Goal: Information Seeking & Learning: Learn about a topic

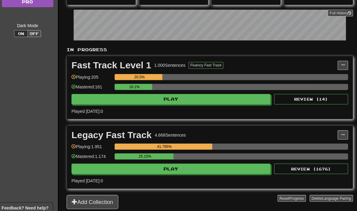
click at [228, 102] on button "Play" at bounding box center [171, 98] width 197 height 10
select select "**"
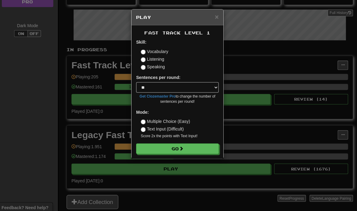
click at [203, 149] on button "Go" at bounding box center [178, 147] width 82 height 10
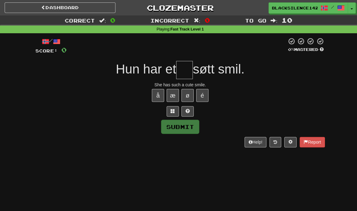
click at [178, 69] on input "text" at bounding box center [182, 69] width 16 height 18
click at [189, 130] on button "Submit" at bounding box center [178, 126] width 38 height 14
type input "**"
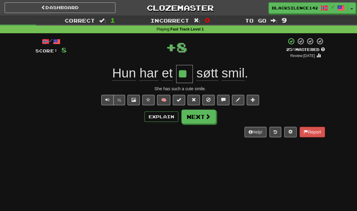
click at [204, 118] on button "Next" at bounding box center [197, 116] width 34 height 14
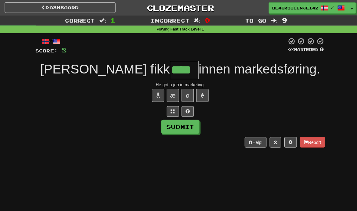
click at [187, 130] on button "Submit" at bounding box center [178, 126] width 38 height 14
type input "****"
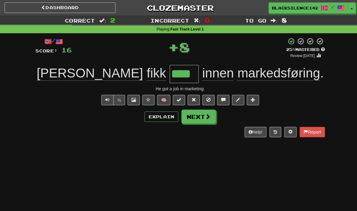
click at [176, 102] on button at bounding box center [177, 99] width 12 height 10
click at [199, 117] on button "Next" at bounding box center [197, 116] width 34 height 14
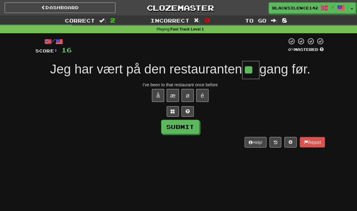
click at [184, 130] on button "Submit" at bounding box center [178, 126] width 38 height 14
type input "**"
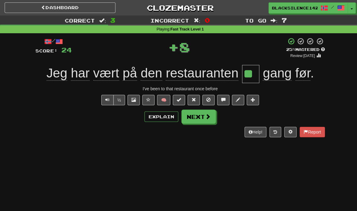
click at [177, 100] on span at bounding box center [177, 99] width 4 height 4
click at [200, 121] on button "Next" at bounding box center [197, 116] width 34 height 14
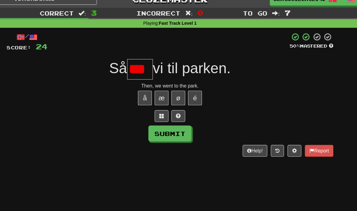
click at [184, 108] on span at bounding box center [186, 110] width 4 height 4
click at [176, 108] on span at bounding box center [178, 110] width 4 height 4
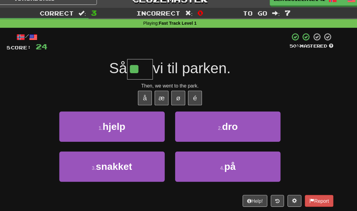
click at [224, 115] on span "dro" at bounding box center [231, 119] width 14 height 9
type input "***"
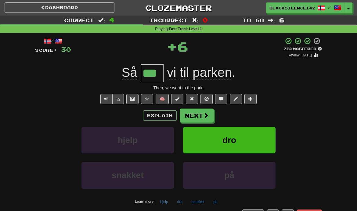
click at [199, 119] on button "Next" at bounding box center [197, 116] width 34 height 14
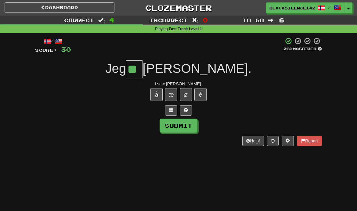
click at [191, 130] on button "Submit" at bounding box center [178, 126] width 38 height 14
type input "**"
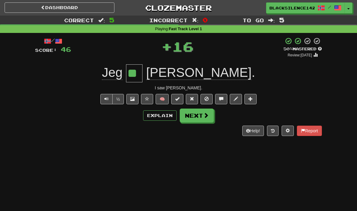
click at [203, 118] on span at bounding box center [205, 114] width 5 height 5
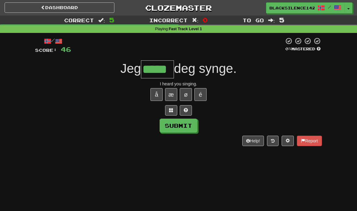
click at [188, 126] on button "Submit" at bounding box center [178, 126] width 38 height 14
type input "*****"
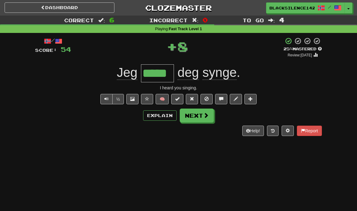
click at [177, 101] on button at bounding box center [177, 99] width 12 height 10
click at [193, 118] on button "Next" at bounding box center [197, 116] width 34 height 14
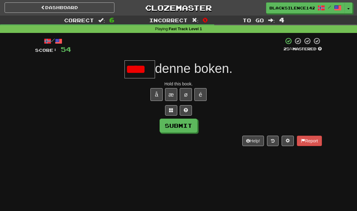
click at [187, 111] on span at bounding box center [186, 110] width 4 height 4
click at [180, 112] on button at bounding box center [178, 110] width 12 height 10
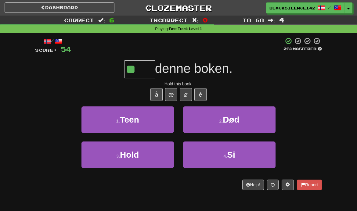
click at [152, 155] on button "3 . Hold" at bounding box center [127, 154] width 92 height 27
type input "****"
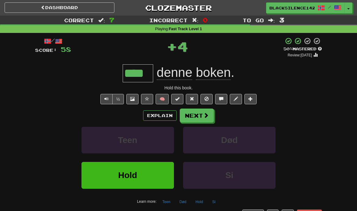
click at [200, 118] on button "Next" at bounding box center [197, 116] width 34 height 14
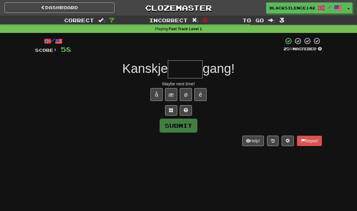
click at [187, 109] on span at bounding box center [186, 110] width 4 height 4
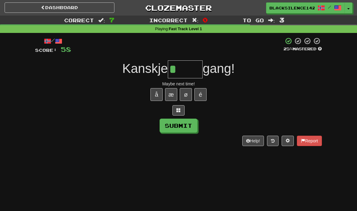
click at [178, 109] on span at bounding box center [178, 110] width 4 height 4
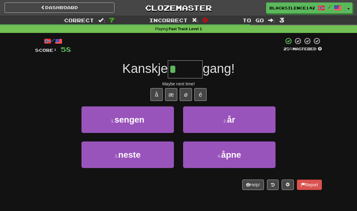
click at [151, 156] on button "3 . neste" at bounding box center [127, 154] width 92 height 27
type input "*****"
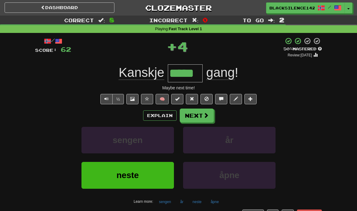
click at [178, 100] on span at bounding box center [177, 99] width 4 height 4
type input "*****"
click at [201, 119] on button "Next" at bounding box center [197, 116] width 34 height 14
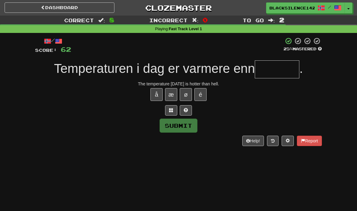
click at [187, 112] on button at bounding box center [186, 110] width 12 height 10
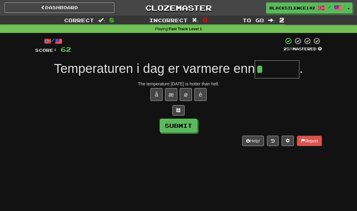
click at [186, 112] on div at bounding box center [178, 110] width 287 height 10
click at [180, 110] on span at bounding box center [178, 110] width 4 height 4
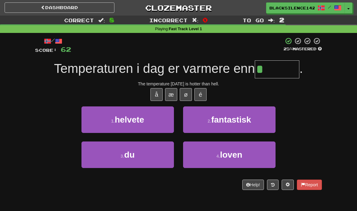
click at [152, 121] on button "1 . helvete" at bounding box center [127, 119] width 92 height 27
type input "*******"
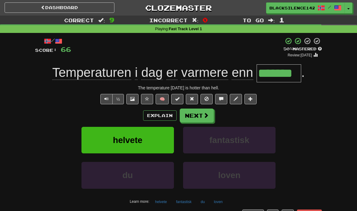
type input "*******"
click at [198, 121] on button "Next" at bounding box center [197, 116] width 34 height 14
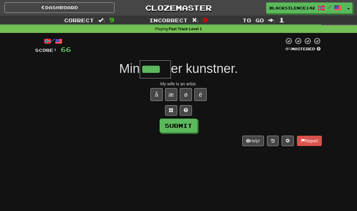
click at [188, 128] on button "Submit" at bounding box center [178, 126] width 38 height 14
type input "****"
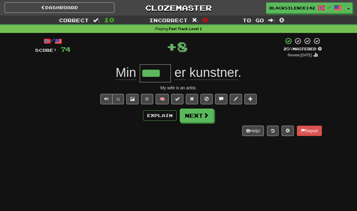
click at [175, 101] on span at bounding box center [177, 99] width 4 height 4
click at [203, 119] on button "Next" at bounding box center [197, 116] width 34 height 14
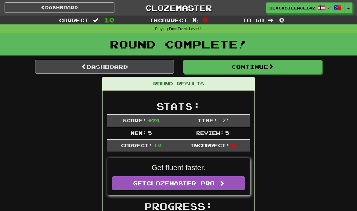
click at [219, 70] on button "Continue" at bounding box center [252, 67] width 139 height 14
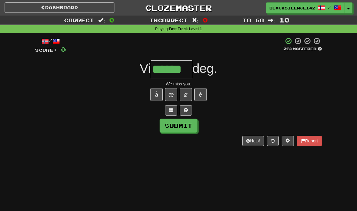
click at [185, 129] on button "Submit" at bounding box center [178, 126] width 38 height 14
type input "******"
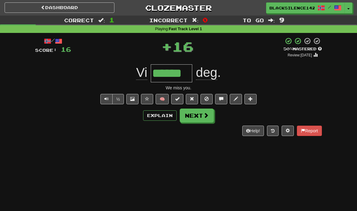
click at [197, 120] on button "Next" at bounding box center [197, 116] width 34 height 14
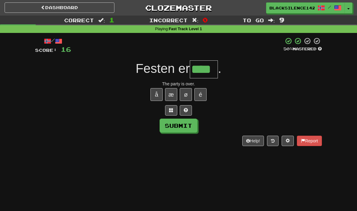
click at [186, 129] on button "Submit" at bounding box center [178, 126] width 38 height 14
type input "****"
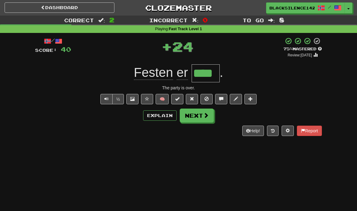
click at [197, 117] on button "Next" at bounding box center [197, 116] width 34 height 14
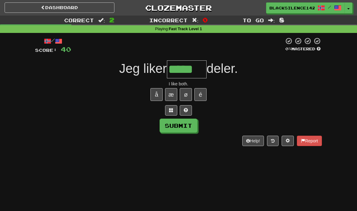
click at [186, 125] on button "Submit" at bounding box center [178, 126] width 38 height 14
type input "*****"
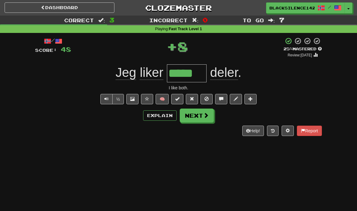
click at [177, 102] on button at bounding box center [177, 99] width 12 height 10
click at [195, 117] on button "Next" at bounding box center [197, 116] width 34 height 14
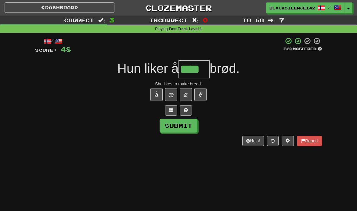
click at [185, 127] on button "Submit" at bounding box center [178, 126] width 38 height 14
type input "****"
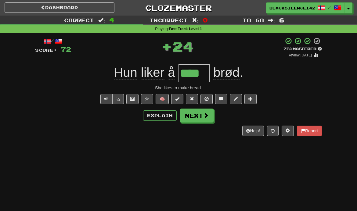
click at [192, 120] on button "Next" at bounding box center [197, 116] width 34 height 14
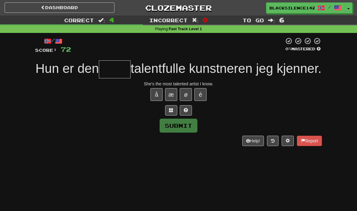
click at [188, 116] on button at bounding box center [186, 110] width 12 height 10
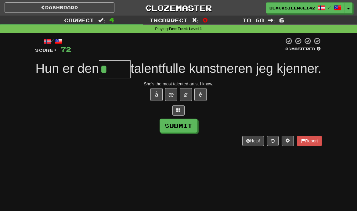
click at [177, 112] on span at bounding box center [178, 110] width 4 height 4
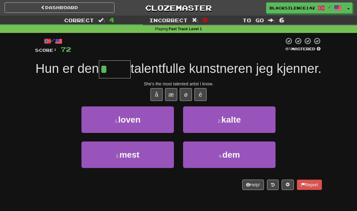
click at [150, 168] on button "3 . mest" at bounding box center [127, 154] width 92 height 27
type input "****"
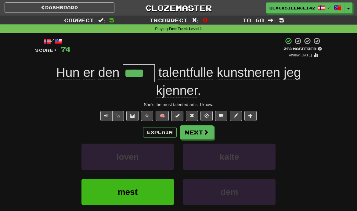
type input "****"
click at [203, 135] on button "Next" at bounding box center [197, 132] width 34 height 14
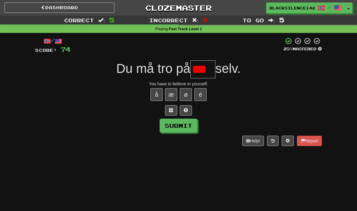
click at [189, 114] on button at bounding box center [186, 110] width 12 height 10
click at [179, 111] on span at bounding box center [178, 110] width 4 height 4
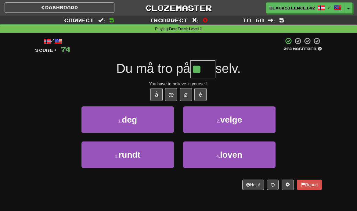
click at [150, 120] on button "1 . deg" at bounding box center [127, 119] width 92 height 27
type input "***"
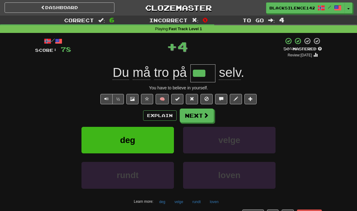
click at [203, 118] on span at bounding box center [205, 114] width 5 height 5
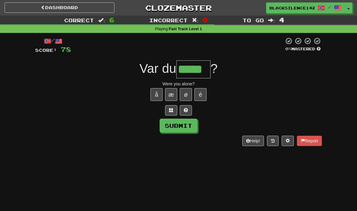
click at [190, 131] on button "Submit" at bounding box center [178, 126] width 38 height 14
type input "*****"
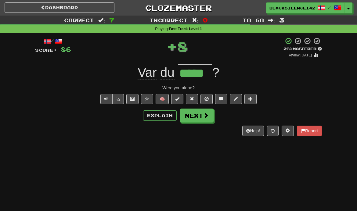
click at [176, 100] on span at bounding box center [177, 99] width 4 height 4
click at [194, 117] on button "Next" at bounding box center [197, 116] width 34 height 14
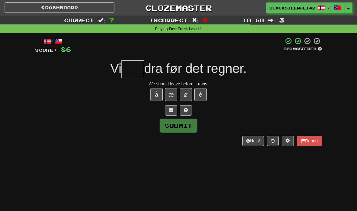
click at [190, 112] on button at bounding box center [186, 110] width 12 height 10
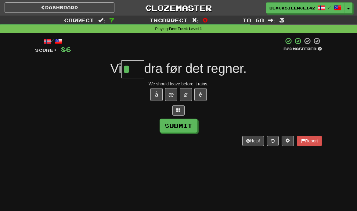
click at [179, 112] on span at bounding box center [178, 110] width 4 height 4
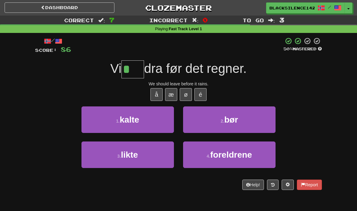
click at [211, 124] on button "2 . bør" at bounding box center [229, 119] width 92 height 27
type input "***"
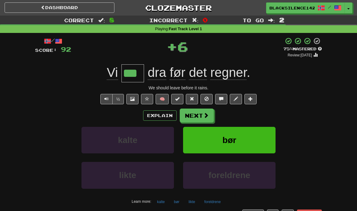
click at [199, 118] on button "Next" at bounding box center [197, 116] width 34 height 14
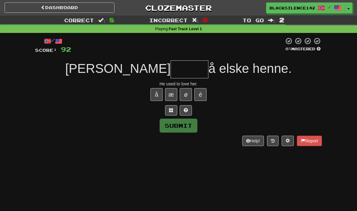
click at [189, 111] on button at bounding box center [186, 110] width 12 height 10
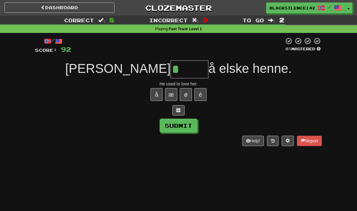
click at [181, 111] on button at bounding box center [178, 110] width 12 height 10
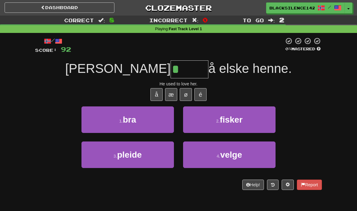
click at [150, 159] on button "3 . pleide" at bounding box center [127, 154] width 92 height 27
type input "******"
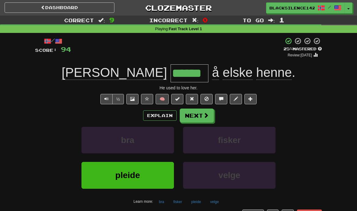
type input "******"
click at [103, 9] on link "Dashboard" at bounding box center [60, 7] width 110 height 10
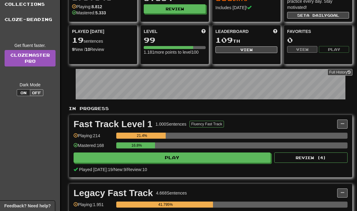
scroll to position [53, 0]
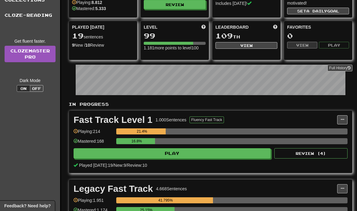
click at [236, 157] on button "Play" at bounding box center [171, 153] width 197 height 10
select select "**"
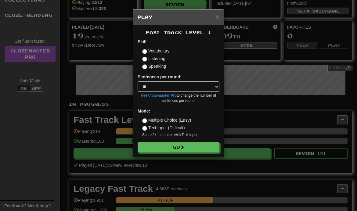
click at [202, 151] on button "Go" at bounding box center [178, 147] width 82 height 10
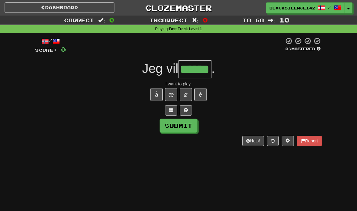
click at [192, 128] on button "Submit" at bounding box center [178, 126] width 38 height 14
type input "******"
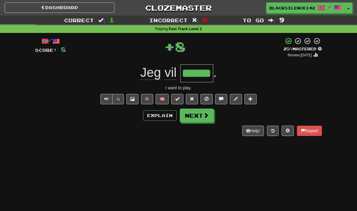
click at [178, 102] on button at bounding box center [177, 99] width 12 height 10
click at [197, 117] on button "Next" at bounding box center [197, 116] width 34 height 14
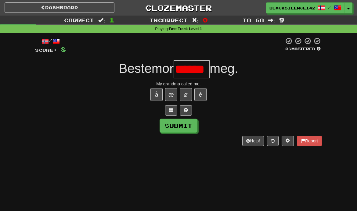
click at [188, 112] on button at bounding box center [186, 110] width 12 height 10
type input "******"
click at [188, 127] on button "Submit" at bounding box center [178, 126] width 38 height 14
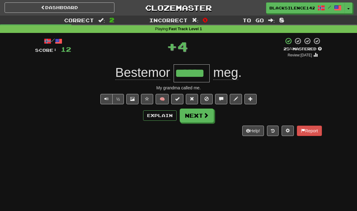
click at [179, 102] on button at bounding box center [177, 99] width 12 height 10
type input "******"
click at [198, 118] on button "Next" at bounding box center [197, 116] width 34 height 14
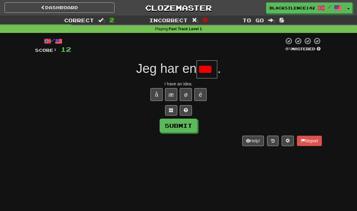
click at [186, 111] on span at bounding box center [186, 110] width 4 height 4
type input "***"
click at [187, 127] on button "Submit" at bounding box center [178, 126] width 38 height 14
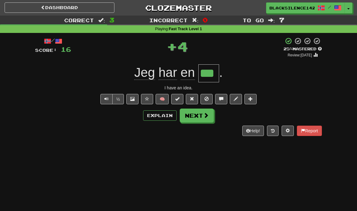
click at [176, 102] on button at bounding box center [177, 99] width 12 height 10
click at [200, 118] on button "Next" at bounding box center [197, 116] width 34 height 14
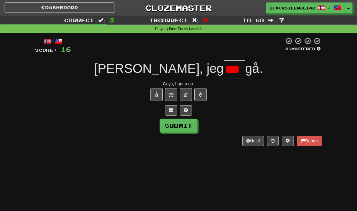
click at [187, 112] on span at bounding box center [186, 110] width 4 height 4
click at [180, 112] on button at bounding box center [178, 110] width 12 height 10
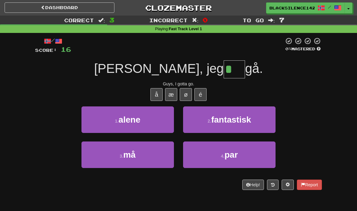
click at [144, 152] on button "3 . må" at bounding box center [127, 154] width 92 height 27
type input "**"
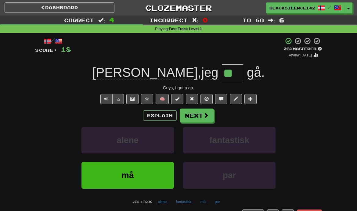
type input "**"
click at [201, 116] on button "Next" at bounding box center [197, 116] width 34 height 14
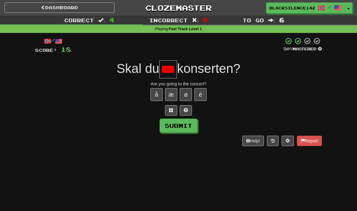
click at [189, 111] on button at bounding box center [186, 110] width 12 height 10
click at [189, 111] on div at bounding box center [178, 110] width 287 height 10
click at [177, 111] on span at bounding box center [178, 110] width 4 height 4
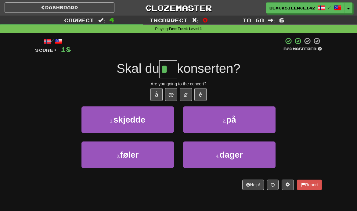
click at [210, 122] on button "2 . på" at bounding box center [229, 119] width 92 height 27
type input "**"
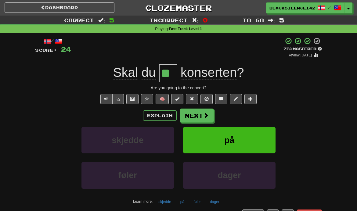
type input "**"
click at [205, 117] on span at bounding box center [205, 114] width 5 height 5
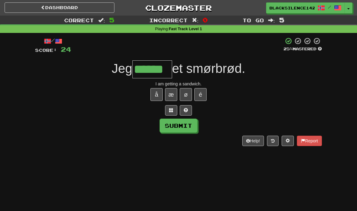
click at [186, 126] on button "Submit" at bounding box center [178, 126] width 38 height 14
type input "******"
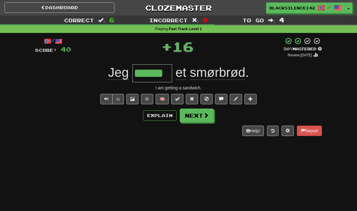
click at [201, 118] on button "Next" at bounding box center [197, 116] width 34 height 14
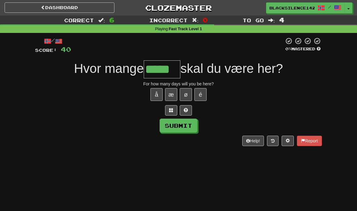
click at [186, 130] on button "Submit" at bounding box center [178, 126] width 38 height 14
type input "*****"
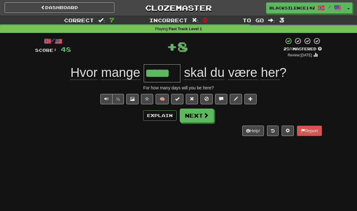
click at [177, 101] on button at bounding box center [177, 99] width 12 height 10
click at [195, 117] on button "Next" at bounding box center [197, 116] width 34 height 14
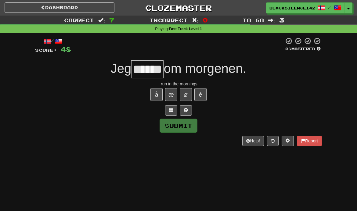
type input "******"
click at [190, 126] on button "Submit" at bounding box center [178, 126] width 38 height 14
type input "*****"
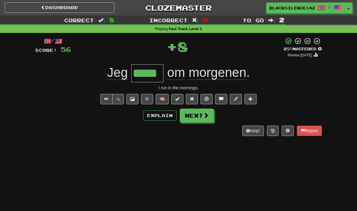
click at [178, 101] on span at bounding box center [177, 99] width 4 height 4
click at [198, 119] on button "Next" at bounding box center [197, 116] width 34 height 14
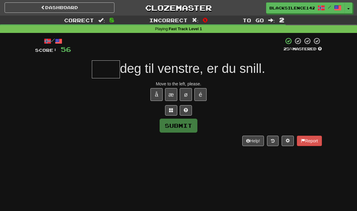
click at [189, 112] on button at bounding box center [186, 110] width 12 height 10
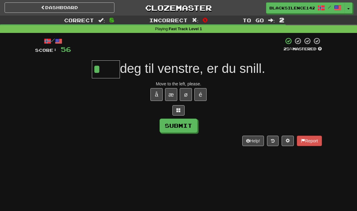
click at [183, 112] on button at bounding box center [178, 110] width 12 height 10
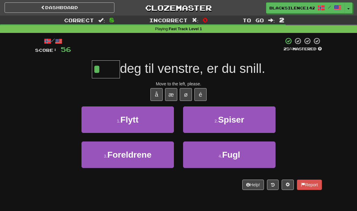
click at [159, 126] on button "1 . Flytt" at bounding box center [127, 119] width 92 height 27
type input "*****"
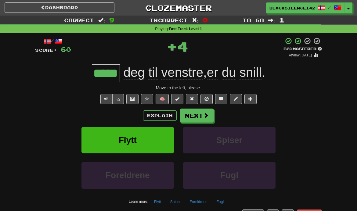
click at [202, 118] on button "Next" at bounding box center [197, 116] width 34 height 14
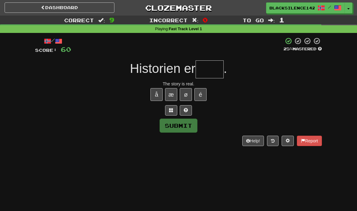
click at [188, 113] on button at bounding box center [186, 110] width 12 height 10
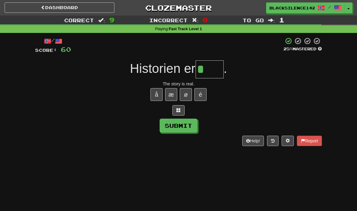
click at [179, 113] on button at bounding box center [178, 110] width 12 height 10
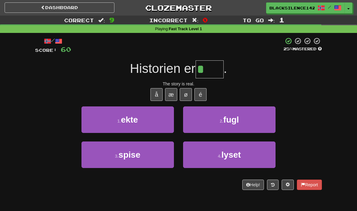
click at [156, 123] on button "1 . ekte" at bounding box center [127, 119] width 92 height 27
type input "****"
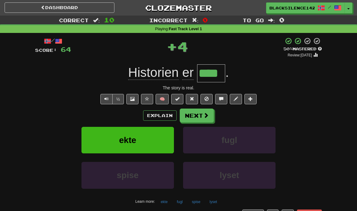
click at [105, 11] on link "Dashboard" at bounding box center [60, 7] width 110 height 10
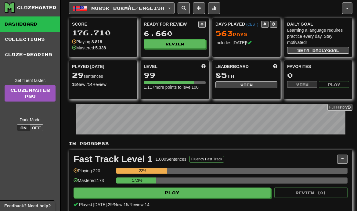
scroll to position [16, 0]
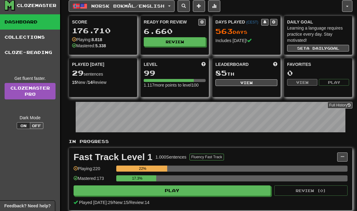
click at [164, 9] on button "Norsk bokmål / English" at bounding box center [122, 6] width 106 height 12
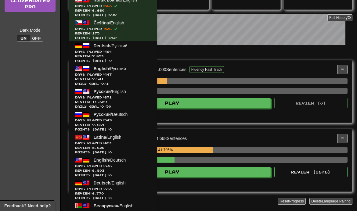
scroll to position [105, 0]
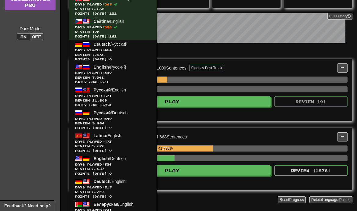
click at [122, 51] on span "Days Played: 464" at bounding box center [113, 50] width 76 height 5
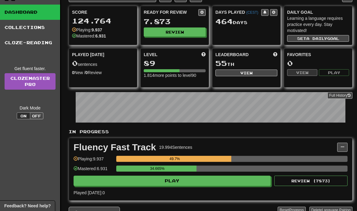
scroll to position [56, 0]
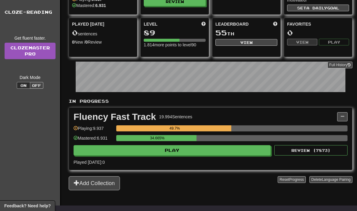
click at [170, 152] on button "Play" at bounding box center [171, 150] width 197 height 10
select select "**"
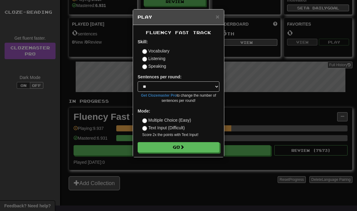
click at [171, 150] on button "Go" at bounding box center [178, 147] width 82 height 10
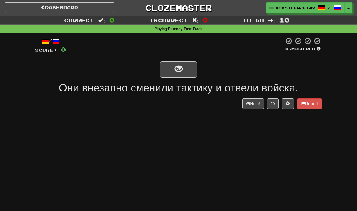
click at [187, 73] on button "show sentence" at bounding box center [178, 69] width 37 height 16
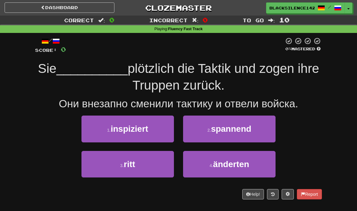
click at [235, 166] on span "änderten" at bounding box center [231, 163] width 36 height 9
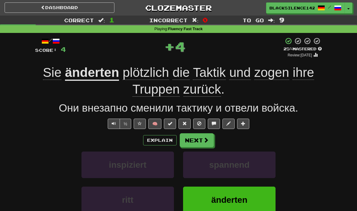
click at [202, 142] on button "Next" at bounding box center [197, 140] width 34 height 14
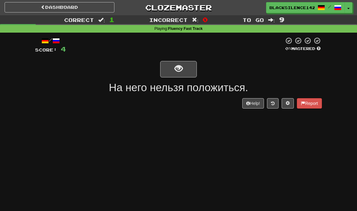
scroll to position [2, 0]
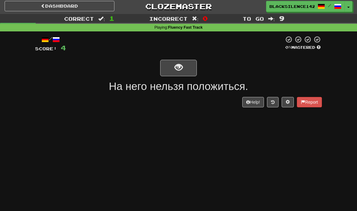
click at [164, 71] on button "show sentence" at bounding box center [178, 68] width 37 height 16
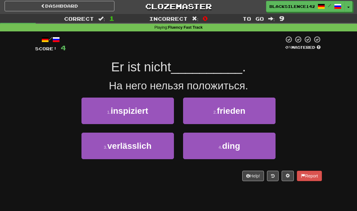
click at [122, 145] on span "verlässlich" at bounding box center [129, 145] width 44 height 9
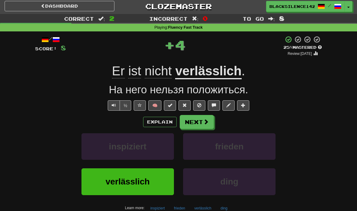
click at [169, 107] on button at bounding box center [170, 105] width 12 height 10
click at [194, 124] on button "Next" at bounding box center [197, 122] width 34 height 14
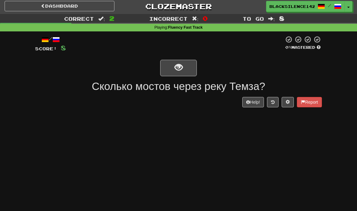
click at [175, 69] on span "show sentence" at bounding box center [178, 67] width 8 height 8
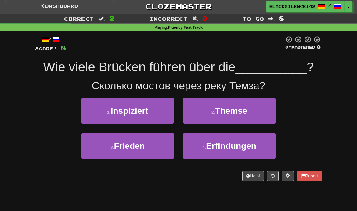
click at [201, 110] on button "2 . Themse" at bounding box center [229, 111] width 92 height 27
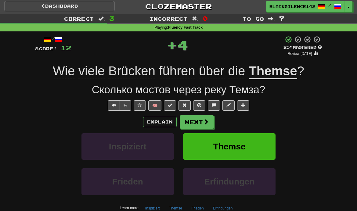
click at [170, 104] on span at bounding box center [170, 105] width 4 height 4
click at [192, 121] on button "Next" at bounding box center [197, 122] width 34 height 14
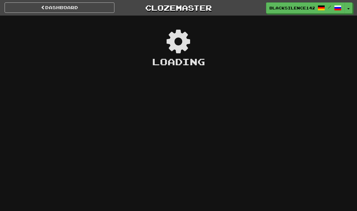
scroll to position [2, 0]
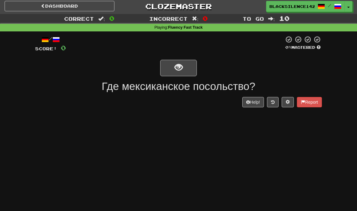
click at [169, 70] on button "show sentence" at bounding box center [178, 68] width 37 height 16
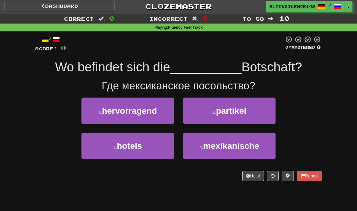
click at [198, 143] on button "4 . mexikanische" at bounding box center [229, 146] width 92 height 27
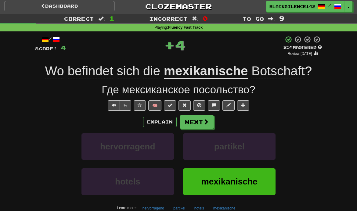
click at [169, 104] on span at bounding box center [170, 105] width 4 height 4
click at [193, 123] on button "Next" at bounding box center [197, 122] width 34 height 14
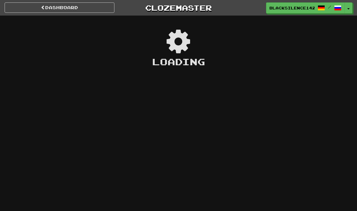
scroll to position [2, 0]
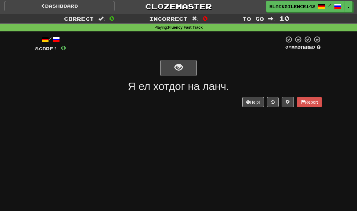
click at [174, 66] on span "show sentence" at bounding box center [178, 67] width 8 height 8
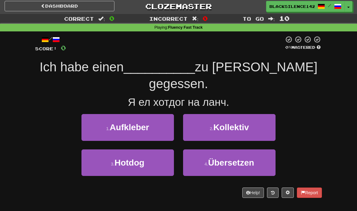
scroll to position [1, 0]
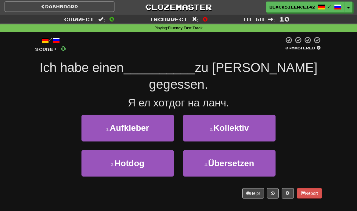
click at [134, 159] on span "Hotdog" at bounding box center [129, 163] width 30 height 9
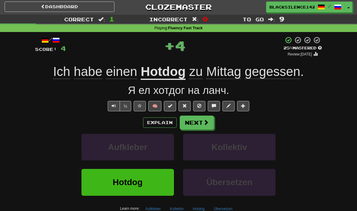
click at [169, 105] on span at bounding box center [170, 106] width 4 height 4
click at [195, 127] on button "Next" at bounding box center [197, 123] width 34 height 14
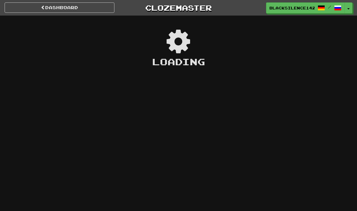
scroll to position [1, 0]
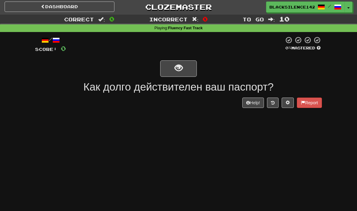
click at [180, 72] on span "show sentence" at bounding box center [178, 68] width 8 height 8
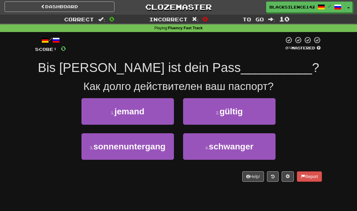
click at [209, 118] on button "2 . gültig" at bounding box center [229, 111] width 92 height 27
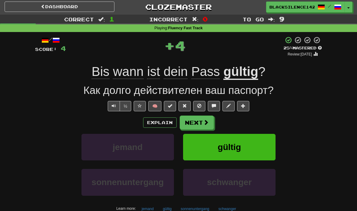
click at [169, 106] on span at bounding box center [170, 106] width 4 height 4
click at [195, 125] on button "Next" at bounding box center [197, 123] width 34 height 14
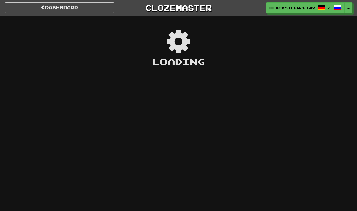
scroll to position [1, 0]
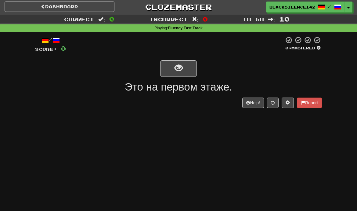
click at [185, 70] on button "show sentence" at bounding box center [178, 68] width 37 height 16
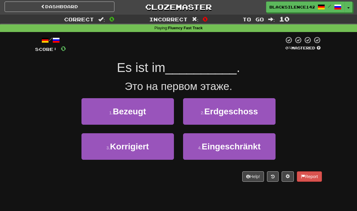
click at [229, 114] on span "Erdgeschoss" at bounding box center [231, 111] width 54 height 9
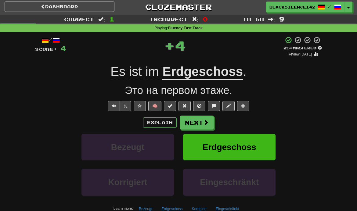
click at [172, 105] on span at bounding box center [170, 106] width 4 height 4
click at [195, 126] on button "Next" at bounding box center [197, 123] width 34 height 14
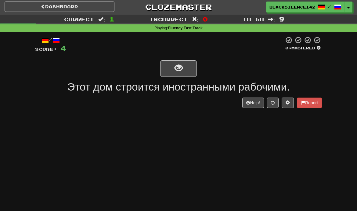
click at [188, 70] on button "show sentence" at bounding box center [178, 68] width 37 height 16
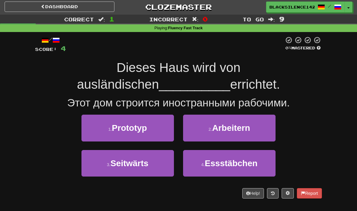
click at [238, 130] on span "Arbeitern" at bounding box center [231, 127] width 38 height 9
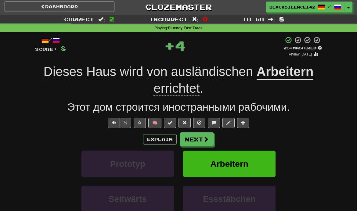
click at [170, 122] on span at bounding box center [170, 122] width 4 height 4
click at [197, 139] on button "Next" at bounding box center [197, 139] width 34 height 14
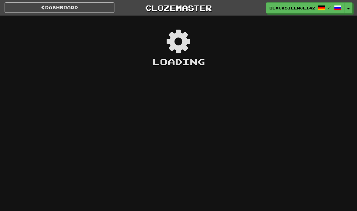
scroll to position [1, 0]
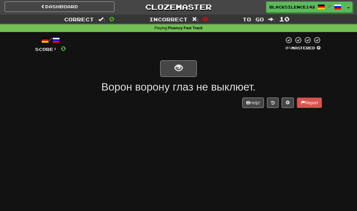
click at [189, 71] on button "show sentence" at bounding box center [178, 68] width 37 height 16
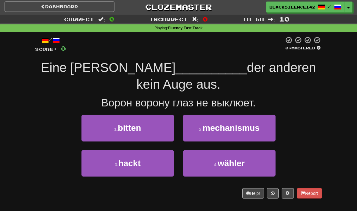
click at [148, 168] on button "3 . hackt" at bounding box center [127, 163] width 92 height 27
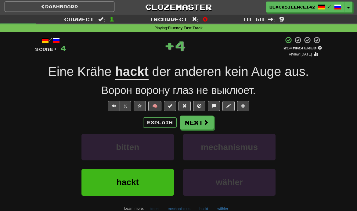
click at [202, 122] on button "Next" at bounding box center [197, 123] width 34 height 14
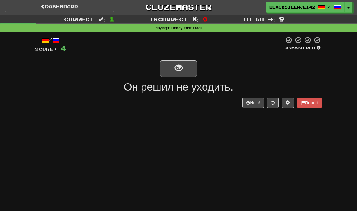
click at [183, 70] on button "show sentence" at bounding box center [178, 68] width 37 height 16
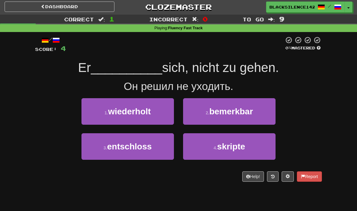
click at [155, 152] on button "3 . entschloss" at bounding box center [127, 146] width 92 height 27
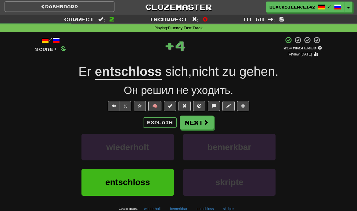
click at [171, 104] on span at bounding box center [170, 106] width 4 height 4
click at [195, 128] on button "Next" at bounding box center [197, 123] width 34 height 14
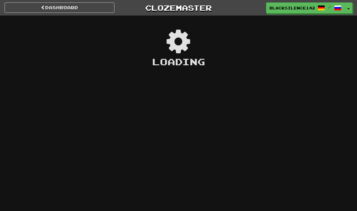
scroll to position [1, 0]
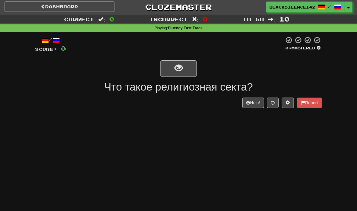
click at [184, 66] on button "show sentence" at bounding box center [178, 68] width 37 height 16
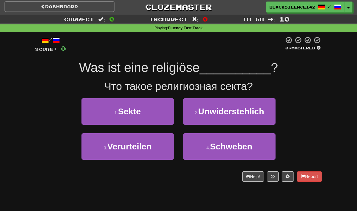
click at [149, 114] on button "1 . Sekte" at bounding box center [127, 111] width 92 height 27
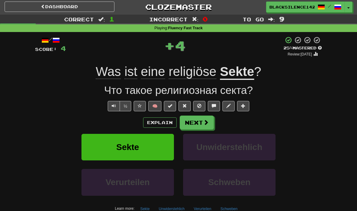
click at [169, 107] on span at bounding box center [170, 106] width 4 height 4
click at [202, 127] on button "Next" at bounding box center [197, 123] width 34 height 14
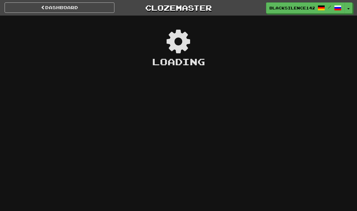
scroll to position [1, 0]
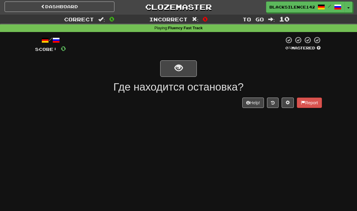
click at [181, 70] on span "show sentence" at bounding box center [178, 68] width 8 height 8
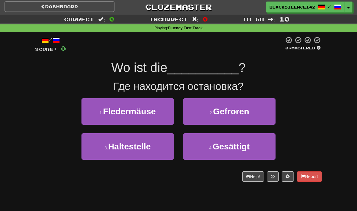
click at [151, 153] on button "3 . Haltestelle" at bounding box center [127, 146] width 92 height 27
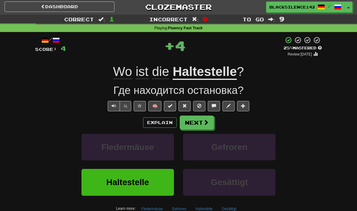
click at [168, 106] on span at bounding box center [170, 106] width 4 height 4
click at [202, 127] on button "Next" at bounding box center [197, 123] width 34 height 14
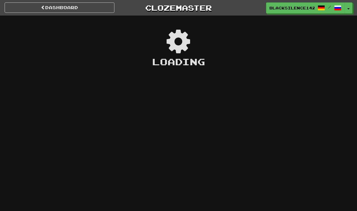
scroll to position [1, 0]
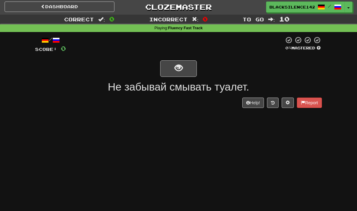
click at [180, 70] on span "show sentence" at bounding box center [178, 68] width 8 height 8
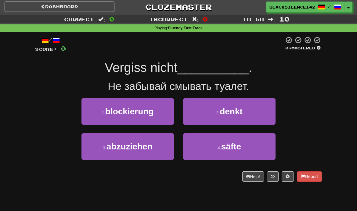
click at [151, 148] on span "abzuziehen" at bounding box center [129, 146] width 46 height 9
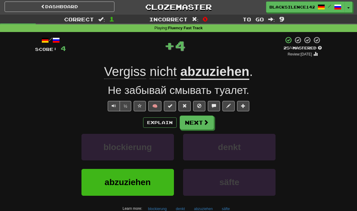
click at [203, 123] on span at bounding box center [205, 122] width 5 height 5
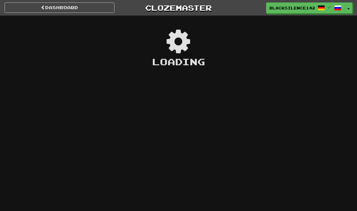
scroll to position [1, 0]
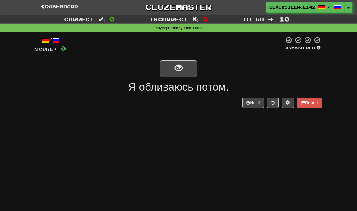
click at [189, 70] on button "show sentence" at bounding box center [178, 68] width 37 height 16
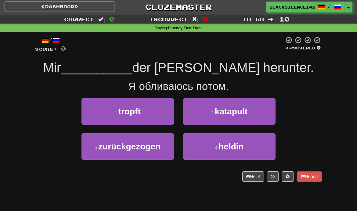
click at [150, 115] on button "1 . tropft" at bounding box center [127, 111] width 92 height 27
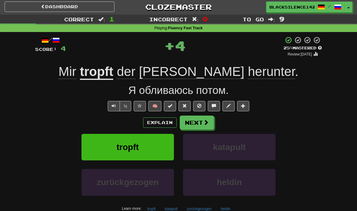
click at [198, 125] on button "Next" at bounding box center [197, 123] width 34 height 14
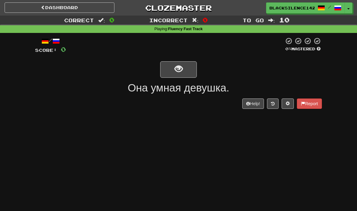
scroll to position [1, 0]
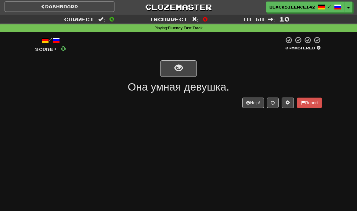
click at [187, 68] on button "show sentence" at bounding box center [178, 68] width 37 height 16
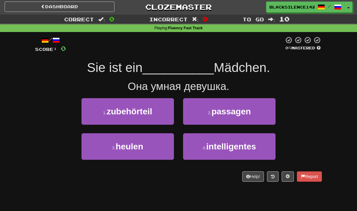
click at [225, 150] on span "intelligentes" at bounding box center [231, 146] width 50 height 9
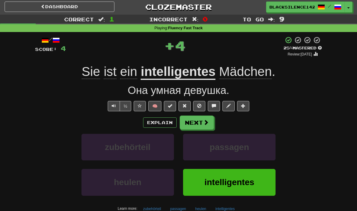
click at [172, 107] on span at bounding box center [170, 106] width 4 height 4
click at [203, 127] on button "Next" at bounding box center [197, 123] width 34 height 14
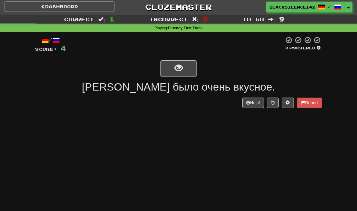
click at [184, 73] on button "show sentence" at bounding box center [178, 68] width 37 height 16
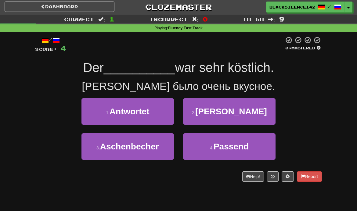
click at [215, 110] on button "2 . Curry" at bounding box center [229, 111] width 92 height 27
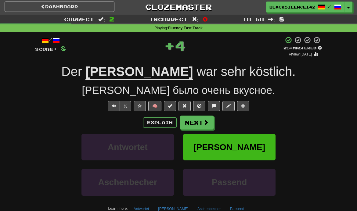
click at [170, 105] on span at bounding box center [170, 106] width 4 height 4
click at [202, 126] on button "Next" at bounding box center [197, 123] width 34 height 14
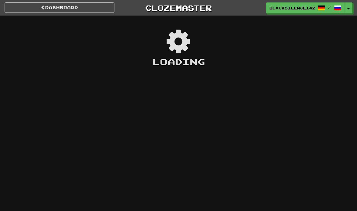
scroll to position [1, 0]
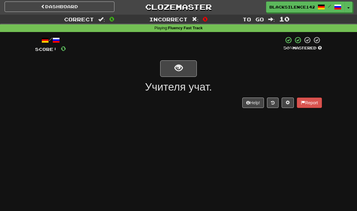
click at [97, 8] on link "Dashboard" at bounding box center [60, 7] width 110 height 10
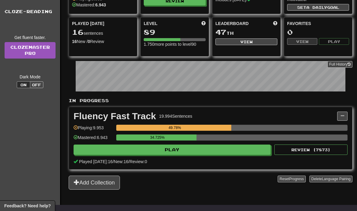
scroll to position [66, 0]
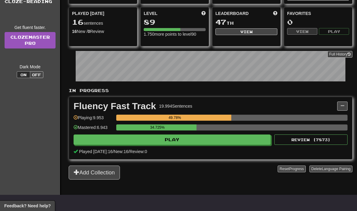
click at [203, 145] on button "Play" at bounding box center [171, 139] width 197 height 10
select select "**"
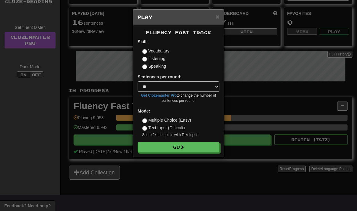
click at [199, 147] on button "Go" at bounding box center [178, 147] width 82 height 10
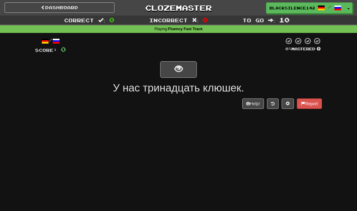
click at [182, 70] on span "show sentence" at bounding box center [178, 69] width 8 height 8
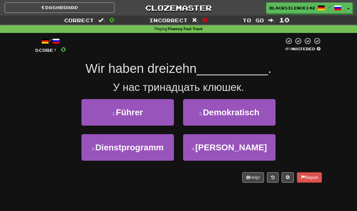
click at [223, 148] on span "Knüppel" at bounding box center [231, 147] width 72 height 9
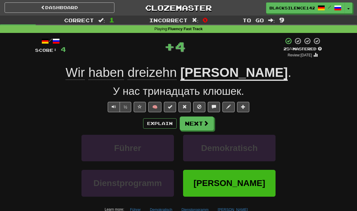
click at [205, 129] on button "Next" at bounding box center [197, 123] width 34 height 14
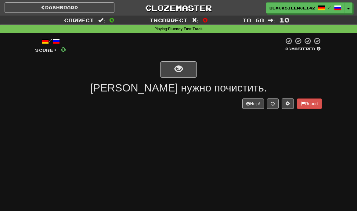
click at [185, 70] on button "show sentence" at bounding box center [178, 69] width 37 height 16
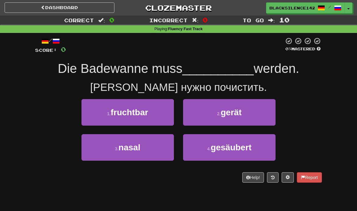
click at [220, 148] on span "gesäubert" at bounding box center [231, 147] width 41 height 9
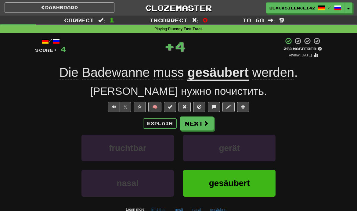
click at [170, 107] on span at bounding box center [170, 107] width 4 height 4
click at [199, 129] on button "Next" at bounding box center [197, 123] width 34 height 14
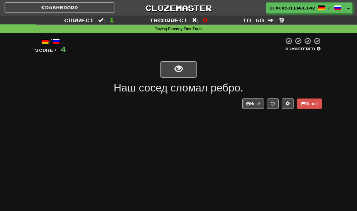
click at [187, 70] on button "show sentence" at bounding box center [178, 69] width 37 height 16
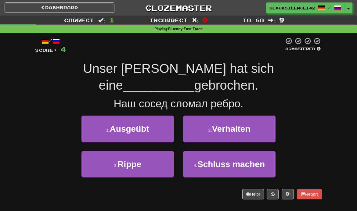
click at [152, 167] on button "3 . Rippe" at bounding box center [127, 164] width 92 height 27
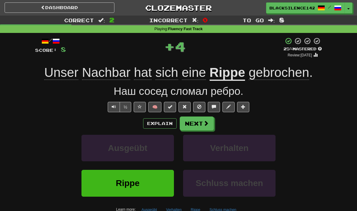
click at [200, 125] on button "Next" at bounding box center [197, 123] width 34 height 14
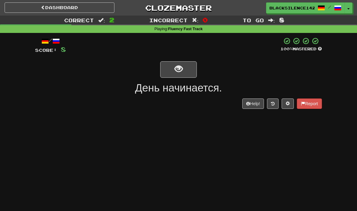
click at [98, 5] on link "Dashboard" at bounding box center [60, 7] width 110 height 10
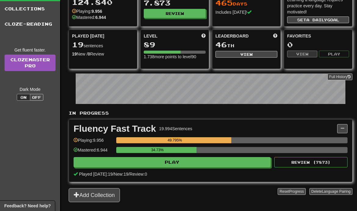
scroll to position [44, 0]
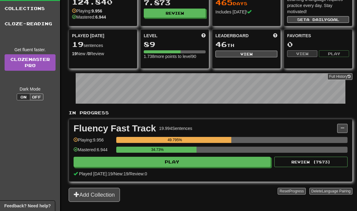
click at [189, 165] on button "Play" at bounding box center [171, 162] width 197 height 10
select select "**"
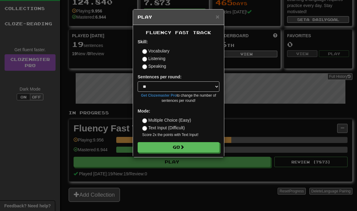
click at [184, 149] on span at bounding box center [182, 147] width 4 height 4
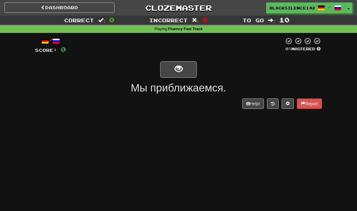
click at [171, 66] on button "show sentence" at bounding box center [178, 69] width 37 height 16
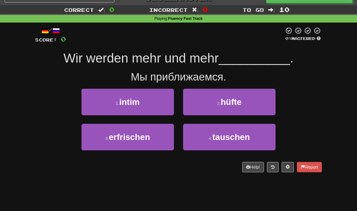
scroll to position [11, 0]
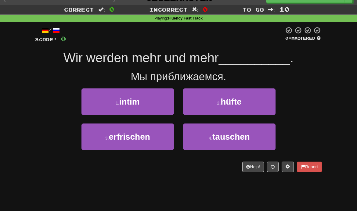
click at [137, 101] on span "intim" at bounding box center [129, 101] width 20 height 9
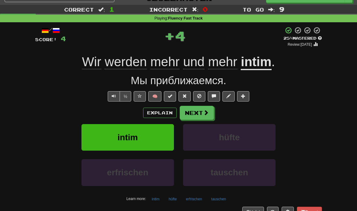
click at [170, 95] on span at bounding box center [170, 96] width 4 height 4
click at [198, 116] on button "Next" at bounding box center [197, 113] width 34 height 14
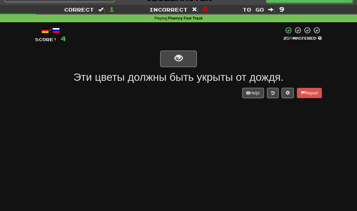
scroll to position [0, 0]
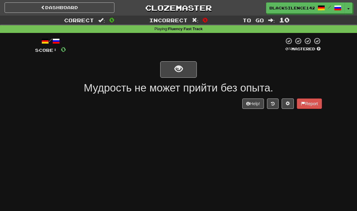
click at [177, 74] on button "show sentence" at bounding box center [178, 69] width 37 height 16
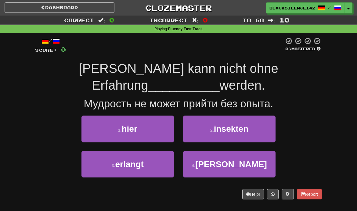
click at [132, 168] on span "erlangt" at bounding box center [129, 163] width 28 height 9
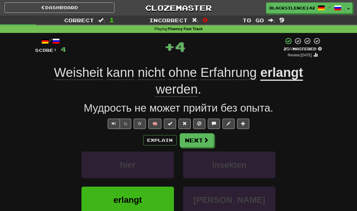
click at [169, 122] on span at bounding box center [170, 123] width 4 height 4
click at [196, 140] on button "Next" at bounding box center [197, 140] width 34 height 14
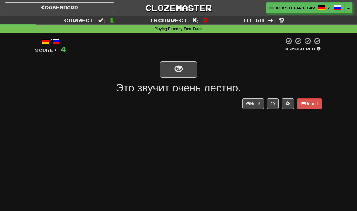
click at [175, 75] on button "show sentence" at bounding box center [178, 69] width 37 height 16
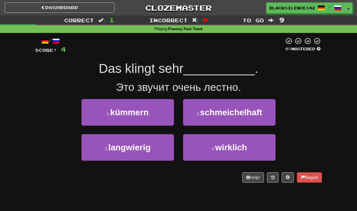
click at [137, 154] on button "3 . langwierig" at bounding box center [127, 147] width 92 height 27
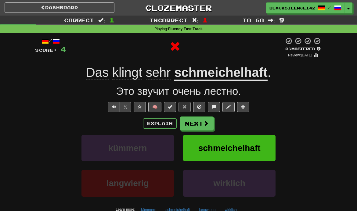
click at [197, 129] on button "Next" at bounding box center [197, 123] width 34 height 14
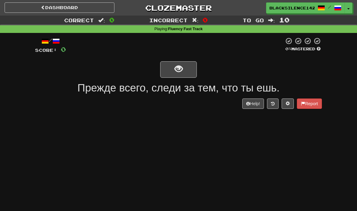
click at [67, 4] on link "Dashboard" at bounding box center [60, 7] width 110 height 10
click at [169, 70] on button "show sentence" at bounding box center [178, 69] width 37 height 16
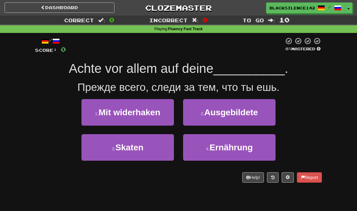
click at [217, 148] on span "Ernährung" at bounding box center [230, 147] width 43 height 9
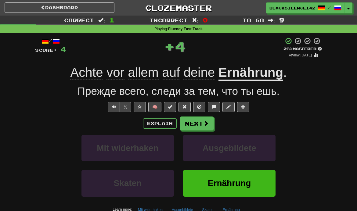
click at [170, 105] on span at bounding box center [170, 107] width 4 height 4
click at [195, 126] on button "Next" at bounding box center [197, 123] width 34 height 14
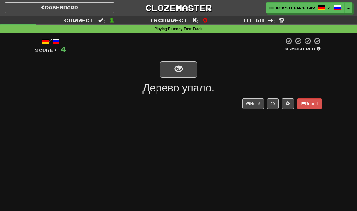
click at [170, 71] on button "show sentence" at bounding box center [178, 69] width 37 height 16
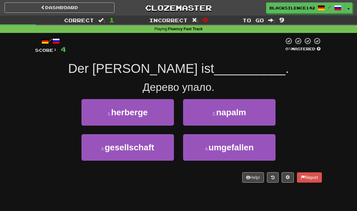
click at [218, 149] on span "umgefallen" at bounding box center [231, 147] width 45 height 9
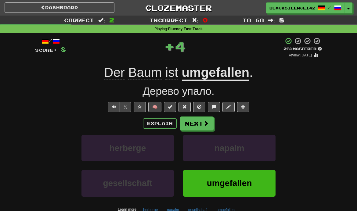
click at [169, 107] on span at bounding box center [170, 107] width 4 height 4
click at [198, 124] on button "Next" at bounding box center [197, 123] width 34 height 14
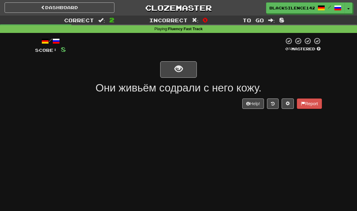
click at [174, 71] on span "show sentence" at bounding box center [178, 69] width 8 height 8
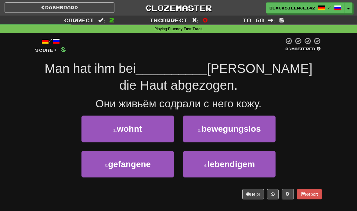
click at [230, 162] on span "lebendigem" at bounding box center [231, 163] width 48 height 9
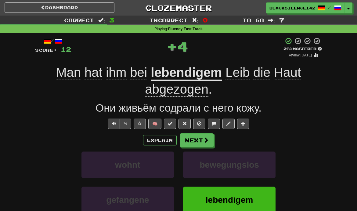
click at [195, 137] on button "Next" at bounding box center [197, 140] width 34 height 14
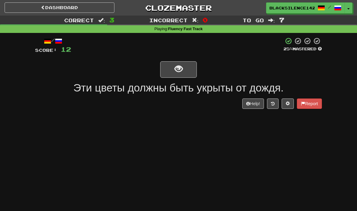
click at [84, 11] on link "Dashboard" at bounding box center [60, 7] width 110 height 10
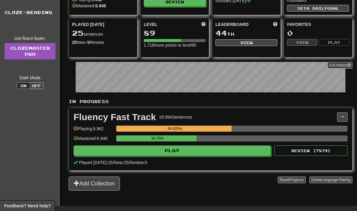
scroll to position [60, 0]
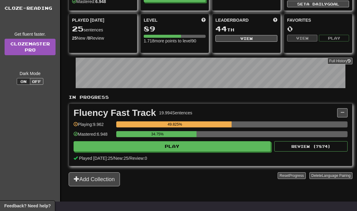
click at [144, 150] on button "Play" at bounding box center [171, 146] width 197 height 10
select select "**"
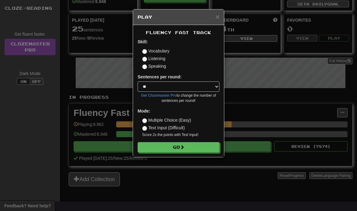
click at [174, 147] on button "Go" at bounding box center [178, 147] width 82 height 10
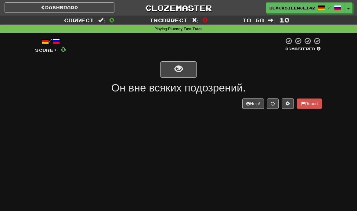
click at [172, 73] on button "show sentence" at bounding box center [178, 69] width 37 height 16
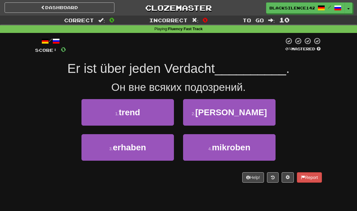
click at [133, 149] on span "erhaben" at bounding box center [129, 147] width 33 height 9
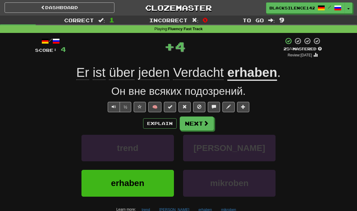
click at [197, 125] on button "Next" at bounding box center [197, 123] width 34 height 14
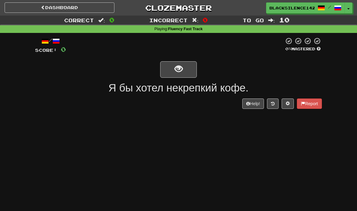
click at [167, 67] on button "show sentence" at bounding box center [178, 69] width 37 height 16
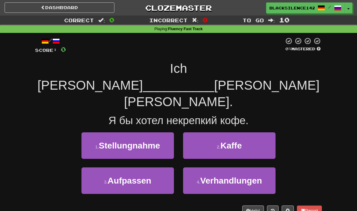
click at [213, 132] on button "2 . Kaffe" at bounding box center [229, 145] width 92 height 27
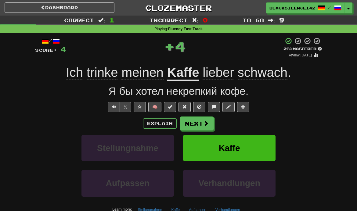
click at [198, 125] on button "Next" at bounding box center [197, 123] width 34 height 14
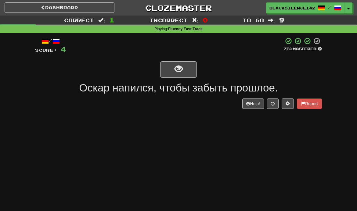
click at [53, 9] on link "Dashboard" at bounding box center [60, 7] width 110 height 10
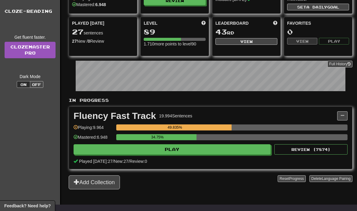
scroll to position [61, 0]
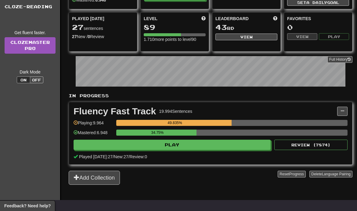
click at [142, 143] on button "Play" at bounding box center [171, 145] width 197 height 10
select select "**"
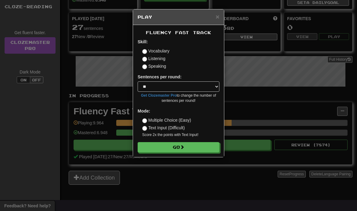
click at [161, 147] on button "Go" at bounding box center [178, 147] width 82 height 10
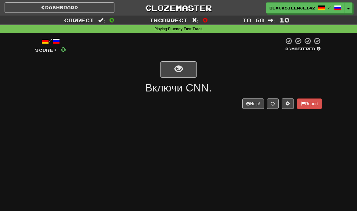
click at [170, 69] on button "show sentence" at bounding box center [178, 69] width 37 height 16
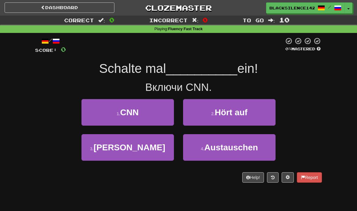
click at [127, 113] on span "CNN" at bounding box center [129, 112] width 19 height 9
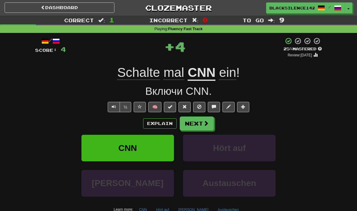
click at [170, 105] on span at bounding box center [170, 107] width 4 height 4
click at [195, 123] on button "Next" at bounding box center [197, 123] width 34 height 14
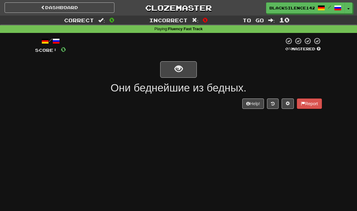
click at [182, 73] on span "show sentence" at bounding box center [178, 69] width 8 height 8
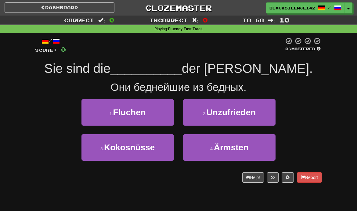
click at [207, 155] on button "4 . Ärmsten" at bounding box center [229, 147] width 92 height 27
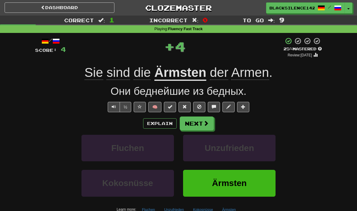
click at [168, 107] on span at bounding box center [170, 107] width 4 height 4
click at [74, 12] on link "Dashboard" at bounding box center [60, 7] width 110 height 10
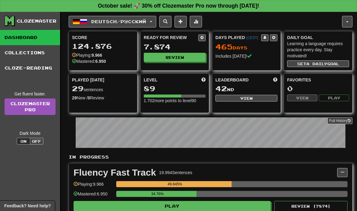
click at [121, 21] on span "Deutsch / Русский" at bounding box center [118, 21] width 55 height 5
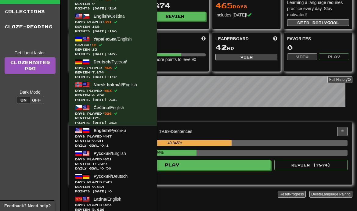
scroll to position [58, 0]
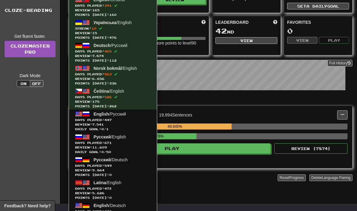
click at [88, 117] on span at bounding box center [85, 113] width 7 height 7
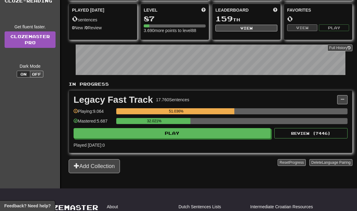
scroll to position [68, 0]
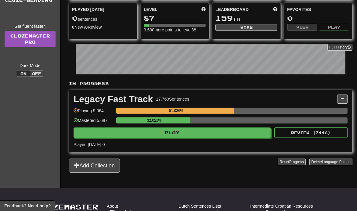
click at [133, 137] on button "Play" at bounding box center [171, 132] width 197 height 10
select select "**"
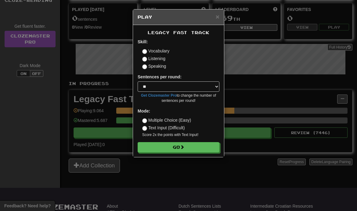
click at [148, 151] on button "Go" at bounding box center [178, 147] width 82 height 10
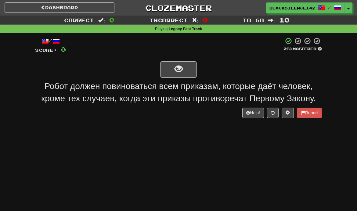
click at [86, 9] on link "Dashboard" at bounding box center [60, 7] width 110 height 10
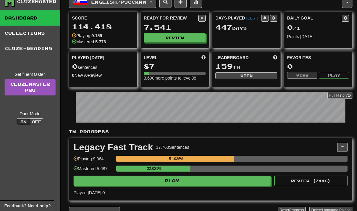
scroll to position [23, 0]
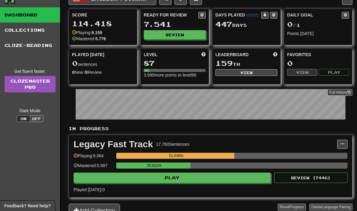
click at [145, 180] on button "Play" at bounding box center [171, 178] width 197 height 10
select select "**"
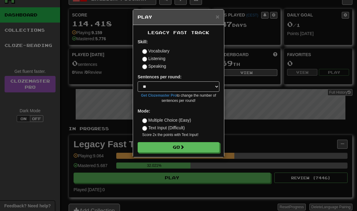
click at [161, 148] on button "Go" at bounding box center [178, 147] width 82 height 10
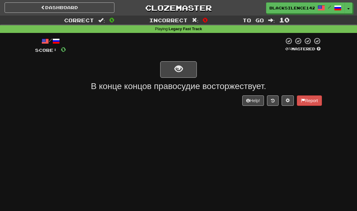
click at [175, 73] on span "show sentence" at bounding box center [178, 69] width 8 height 8
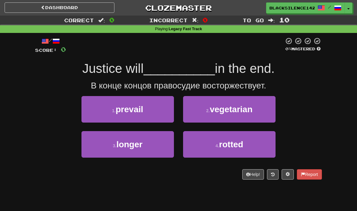
click at [149, 114] on button "1 . prevail" at bounding box center [127, 109] width 92 height 27
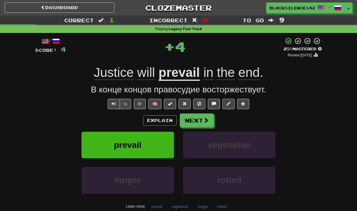
click at [191, 126] on button "Next" at bounding box center [197, 120] width 34 height 14
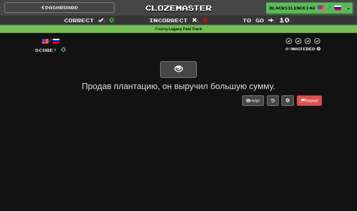
click at [169, 70] on button "show sentence" at bounding box center [178, 69] width 37 height 16
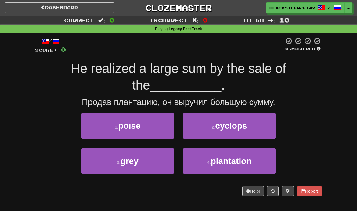
click at [202, 162] on button "4 . plantation" at bounding box center [229, 161] width 92 height 27
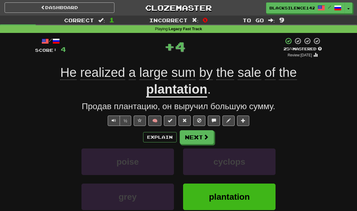
click at [198, 138] on button "Next" at bounding box center [197, 137] width 34 height 14
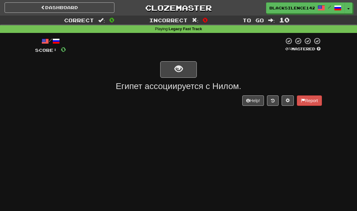
click at [173, 71] on button "show sentence" at bounding box center [178, 69] width 37 height 16
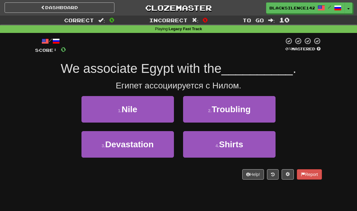
click at [137, 110] on span "Nile" at bounding box center [129, 109] width 16 height 9
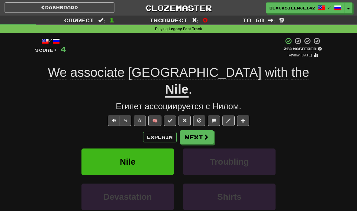
click at [170, 118] on span at bounding box center [170, 120] width 4 height 4
click at [201, 130] on button "Next" at bounding box center [197, 137] width 34 height 14
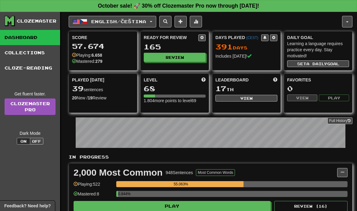
click at [146, 22] on span "English / Čeština" at bounding box center [118, 21] width 55 height 5
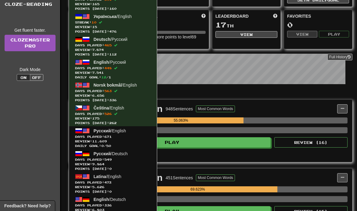
scroll to position [62, 0]
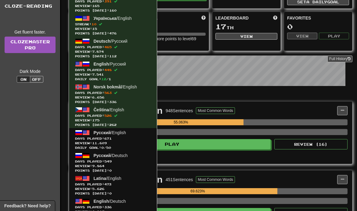
click at [127, 73] on span "Review: 7.541" at bounding box center [113, 74] width 76 height 5
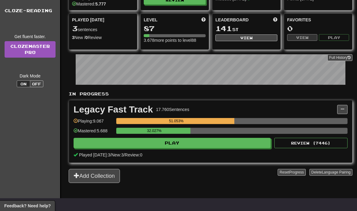
scroll to position [67, 0]
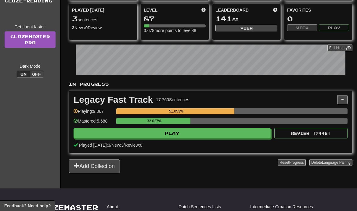
click at [202, 138] on button "Play" at bounding box center [171, 133] width 197 height 10
select select "**"
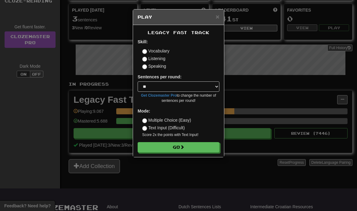
click at [200, 149] on button "Go" at bounding box center [178, 147] width 82 height 10
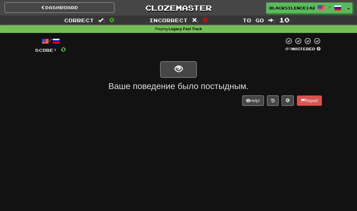
click at [186, 69] on button "show sentence" at bounding box center [178, 69] width 37 height 16
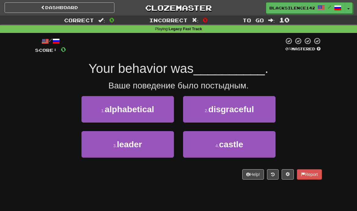
click at [222, 114] on button "2 . disgraceful" at bounding box center [229, 109] width 92 height 27
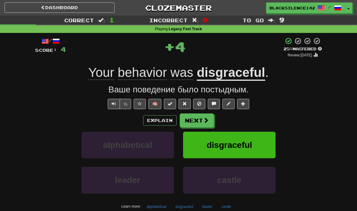
click at [201, 132] on button "disgraceful" at bounding box center [229, 145] width 92 height 27
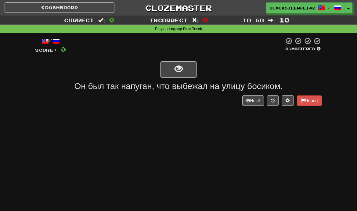
click at [181, 75] on button "show sentence" at bounding box center [178, 69] width 37 height 16
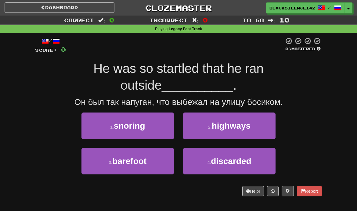
click at [151, 172] on button "3 . barefoot" at bounding box center [127, 161] width 92 height 27
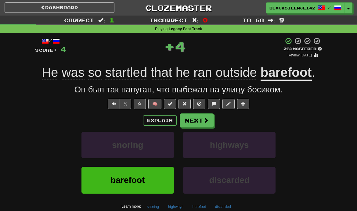
click at [153, 174] on button "barefoot" at bounding box center [127, 180] width 92 height 27
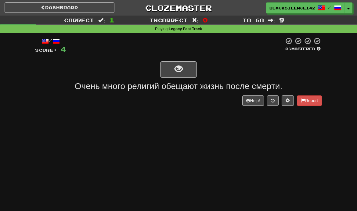
click at [187, 72] on button "show sentence" at bounding box center [178, 69] width 37 height 16
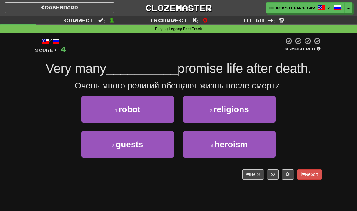
click at [211, 116] on button "2 . religions" at bounding box center [229, 109] width 92 height 27
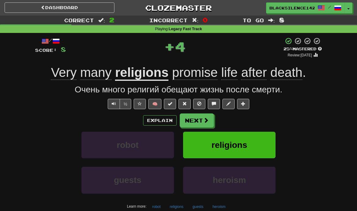
click at [168, 105] on button at bounding box center [170, 104] width 12 height 10
click at [198, 125] on button "Next" at bounding box center [197, 120] width 34 height 14
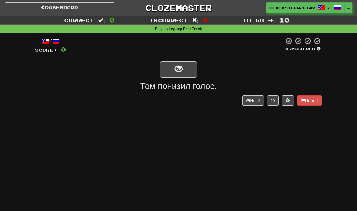
click at [191, 68] on button "show sentence" at bounding box center [178, 69] width 37 height 16
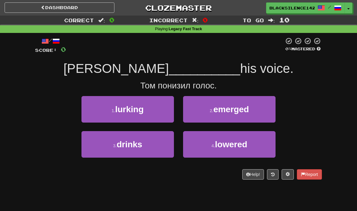
click at [211, 150] on button "4 . lowered" at bounding box center [229, 144] width 92 height 27
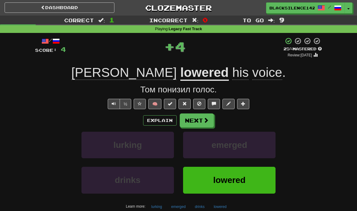
click at [204, 122] on span at bounding box center [205, 119] width 5 height 5
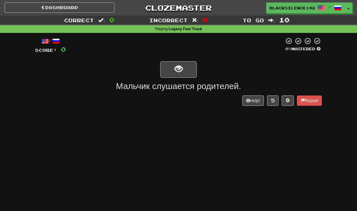
click at [189, 71] on button "show sentence" at bounding box center [178, 69] width 37 height 16
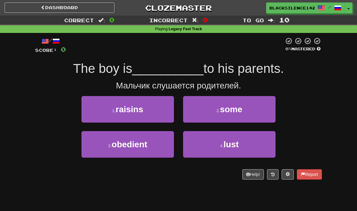
click at [156, 141] on button "3 . obedient" at bounding box center [127, 144] width 92 height 27
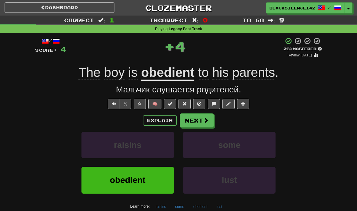
click at [173, 104] on button at bounding box center [170, 104] width 12 height 10
click at [206, 122] on span at bounding box center [205, 119] width 5 height 5
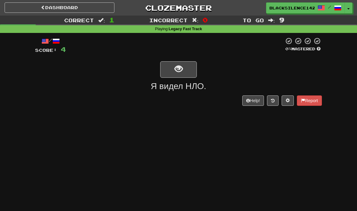
click at [187, 70] on button "show sentence" at bounding box center [178, 69] width 37 height 16
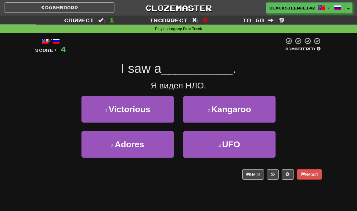
click at [220, 146] on small "4 ." at bounding box center [220, 145] width 4 height 5
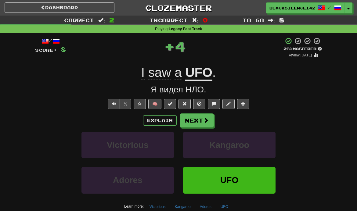
click at [171, 102] on span at bounding box center [170, 104] width 4 height 4
click at [205, 125] on button "Next" at bounding box center [197, 120] width 34 height 14
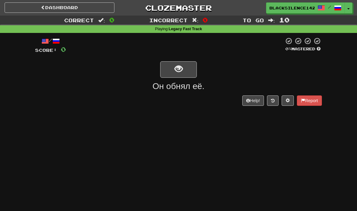
click at [179, 73] on span "show sentence" at bounding box center [178, 69] width 8 height 8
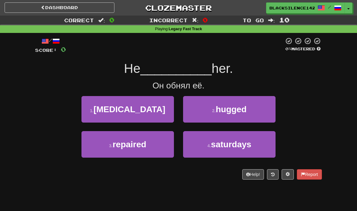
click at [216, 112] on span "hugged" at bounding box center [231, 109] width 31 height 9
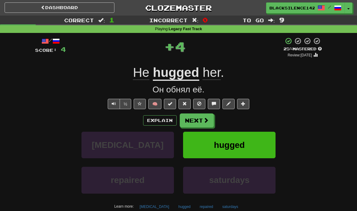
click at [171, 104] on span at bounding box center [170, 104] width 4 height 4
click at [199, 123] on button "Next" at bounding box center [197, 120] width 34 height 14
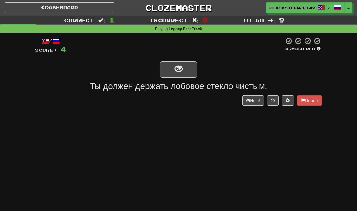
click at [187, 73] on button "show sentence" at bounding box center [178, 69] width 37 height 16
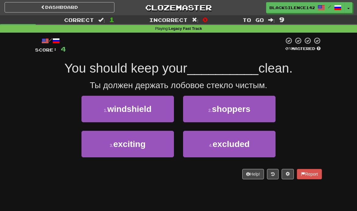
scroll to position [1, 0]
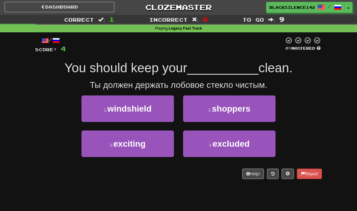
click at [148, 112] on span "windshield" at bounding box center [129, 108] width 44 height 9
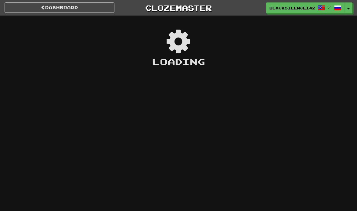
scroll to position [1, 0]
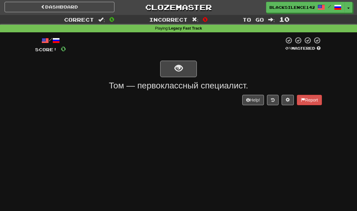
click at [188, 74] on button "show sentence" at bounding box center [178, 69] width 37 height 16
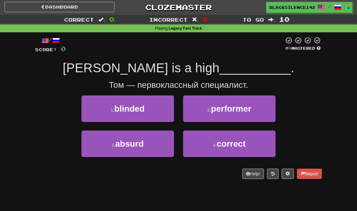
click at [219, 117] on button "2 . performer" at bounding box center [229, 108] width 92 height 27
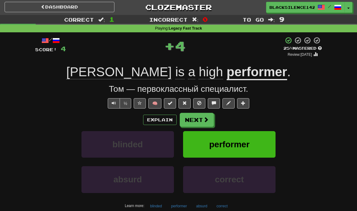
click at [197, 126] on button "Next" at bounding box center [197, 120] width 34 height 14
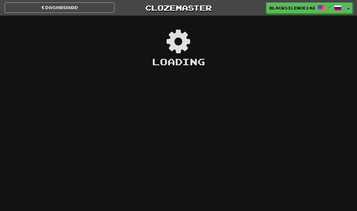
scroll to position [1, 0]
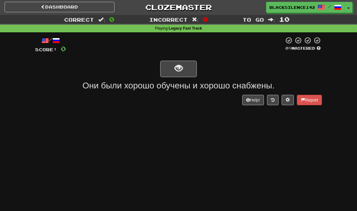
click at [186, 72] on button "show sentence" at bounding box center [178, 69] width 37 height 16
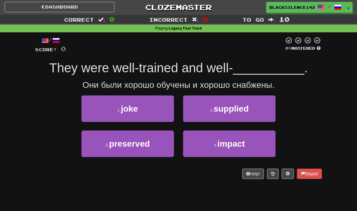
click at [155, 145] on button "3 . preserved" at bounding box center [127, 143] width 92 height 27
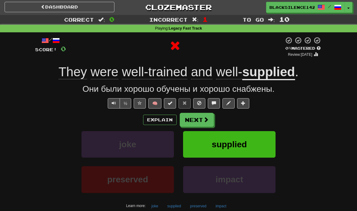
click at [204, 125] on button "Next" at bounding box center [197, 120] width 34 height 14
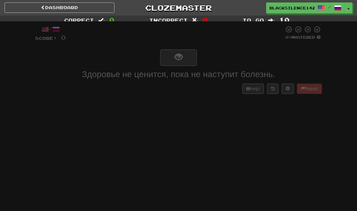
scroll to position [1, 0]
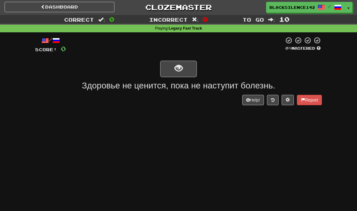
click at [183, 76] on button "show sentence" at bounding box center [178, 69] width 37 height 16
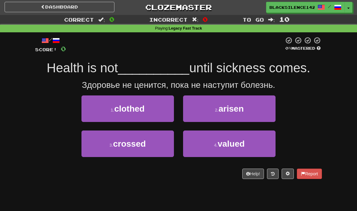
click at [242, 152] on button "4 . valued" at bounding box center [229, 143] width 92 height 27
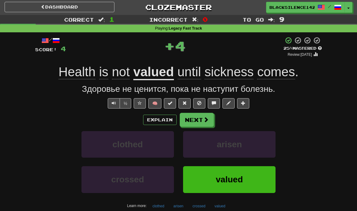
click at [203, 123] on button "Next" at bounding box center [197, 120] width 34 height 14
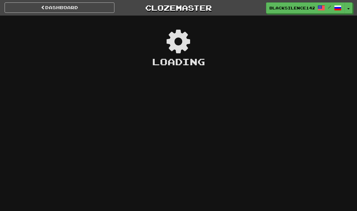
scroll to position [1, 0]
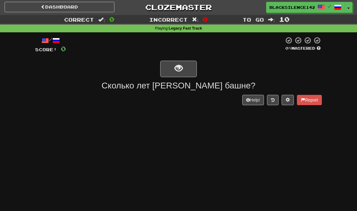
click at [188, 72] on button "show sentence" at bounding box center [178, 69] width 37 height 16
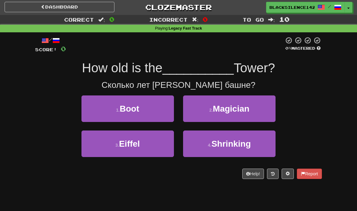
click at [153, 155] on button "3 . Eiffel" at bounding box center [127, 143] width 92 height 27
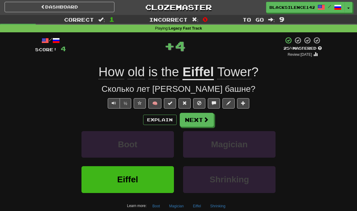
click at [200, 122] on button "Next" at bounding box center [197, 120] width 34 height 14
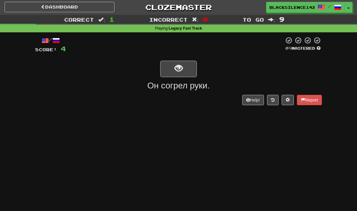
click at [185, 71] on button "show sentence" at bounding box center [178, 69] width 37 height 16
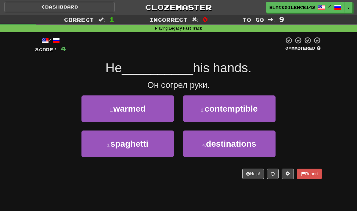
click at [159, 113] on button "1 . warmed" at bounding box center [127, 108] width 92 height 27
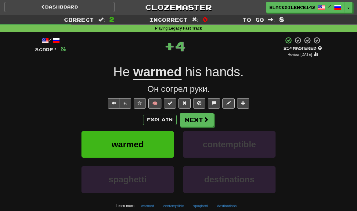
click at [205, 124] on button "Next" at bounding box center [197, 120] width 34 height 14
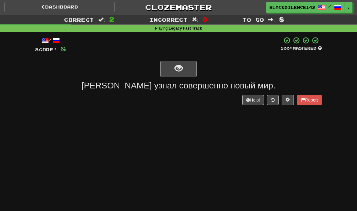
click at [105, 12] on link "Dashboard" at bounding box center [60, 7] width 110 height 10
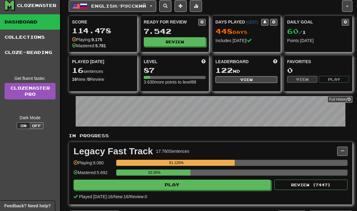
scroll to position [34, 0]
